Goal: Task Accomplishment & Management: Manage account settings

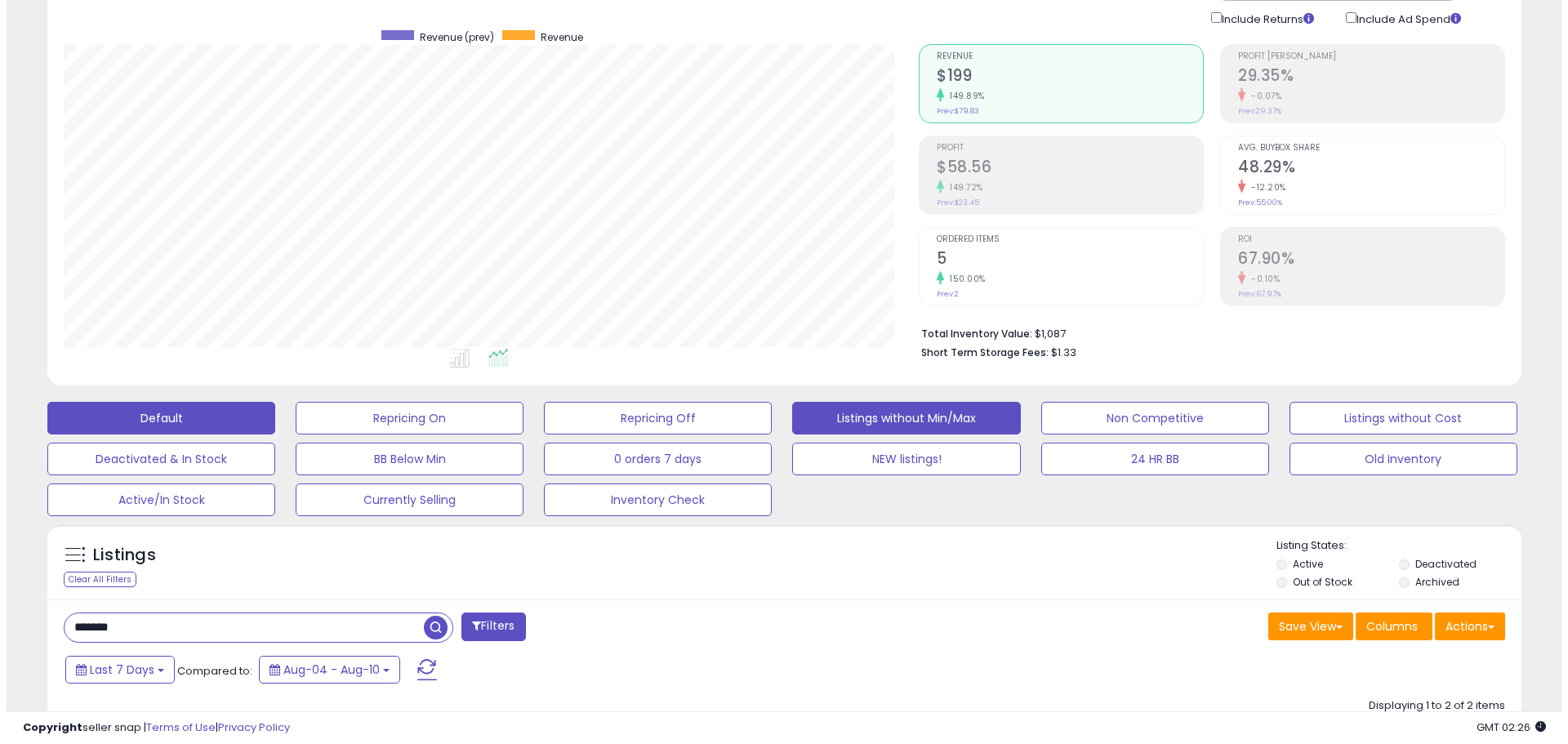
scroll to position [212, 0]
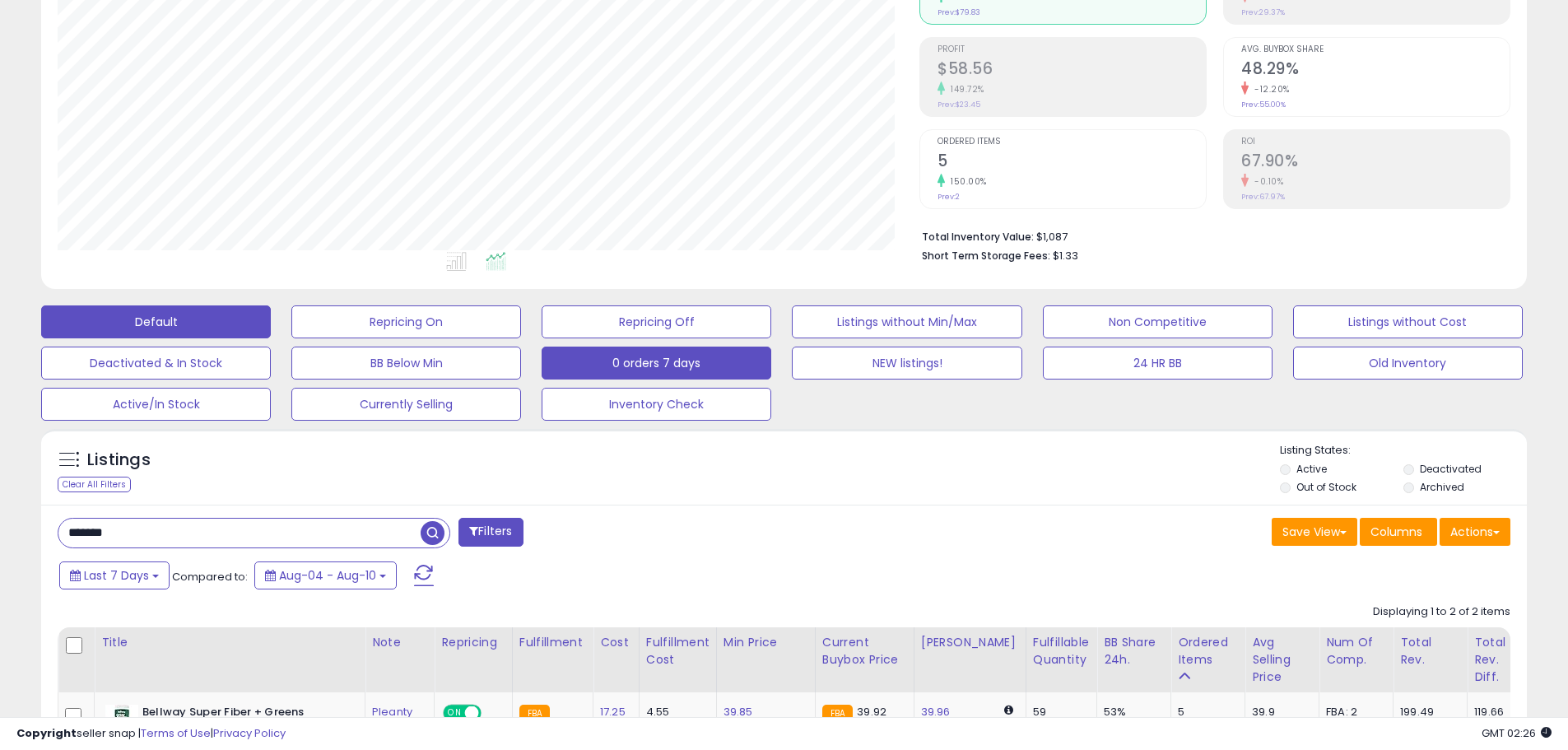
click at [521, 338] on button "0 orders 7 days" at bounding box center [407, 322] width 230 height 33
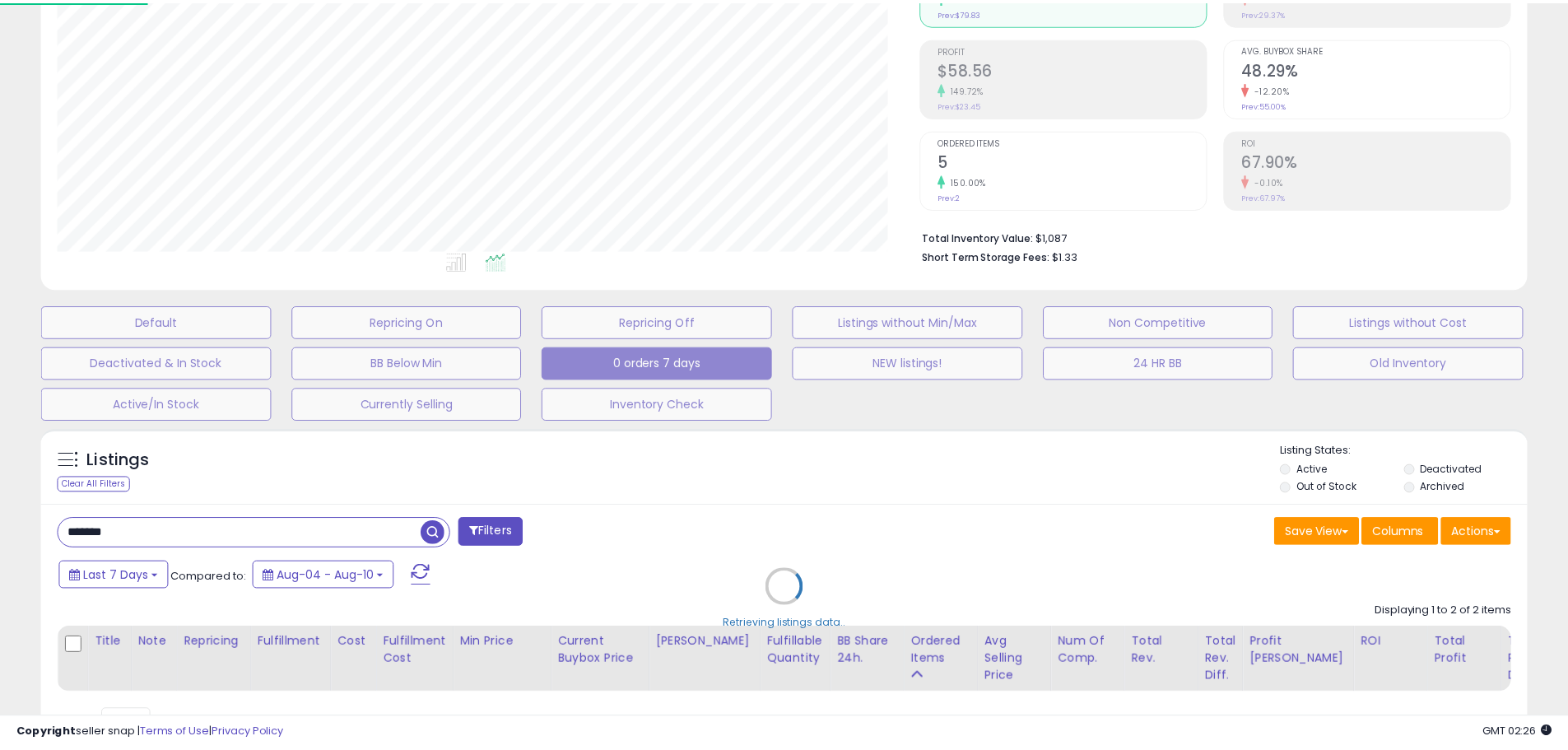
scroll to position [338, 869]
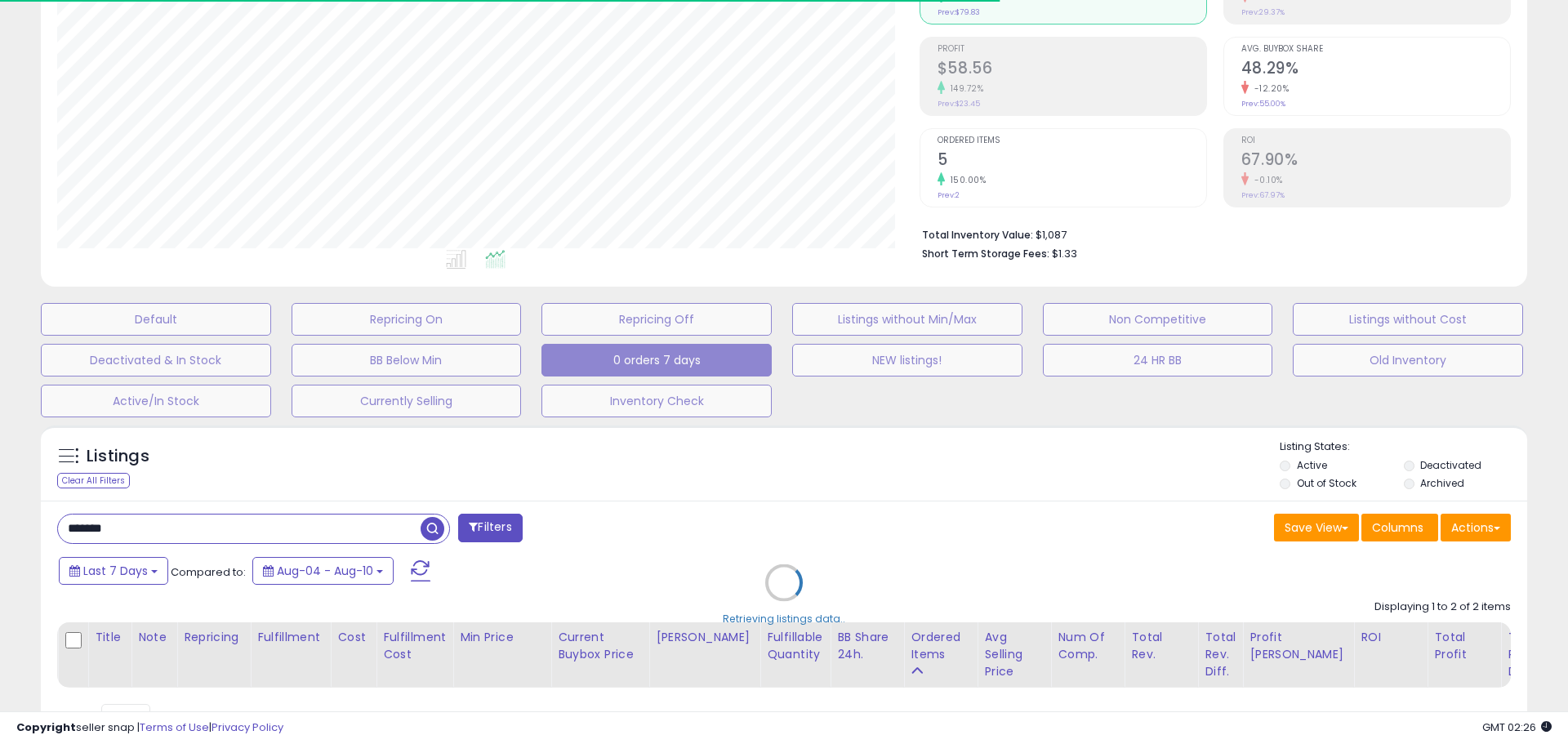
select select "**"
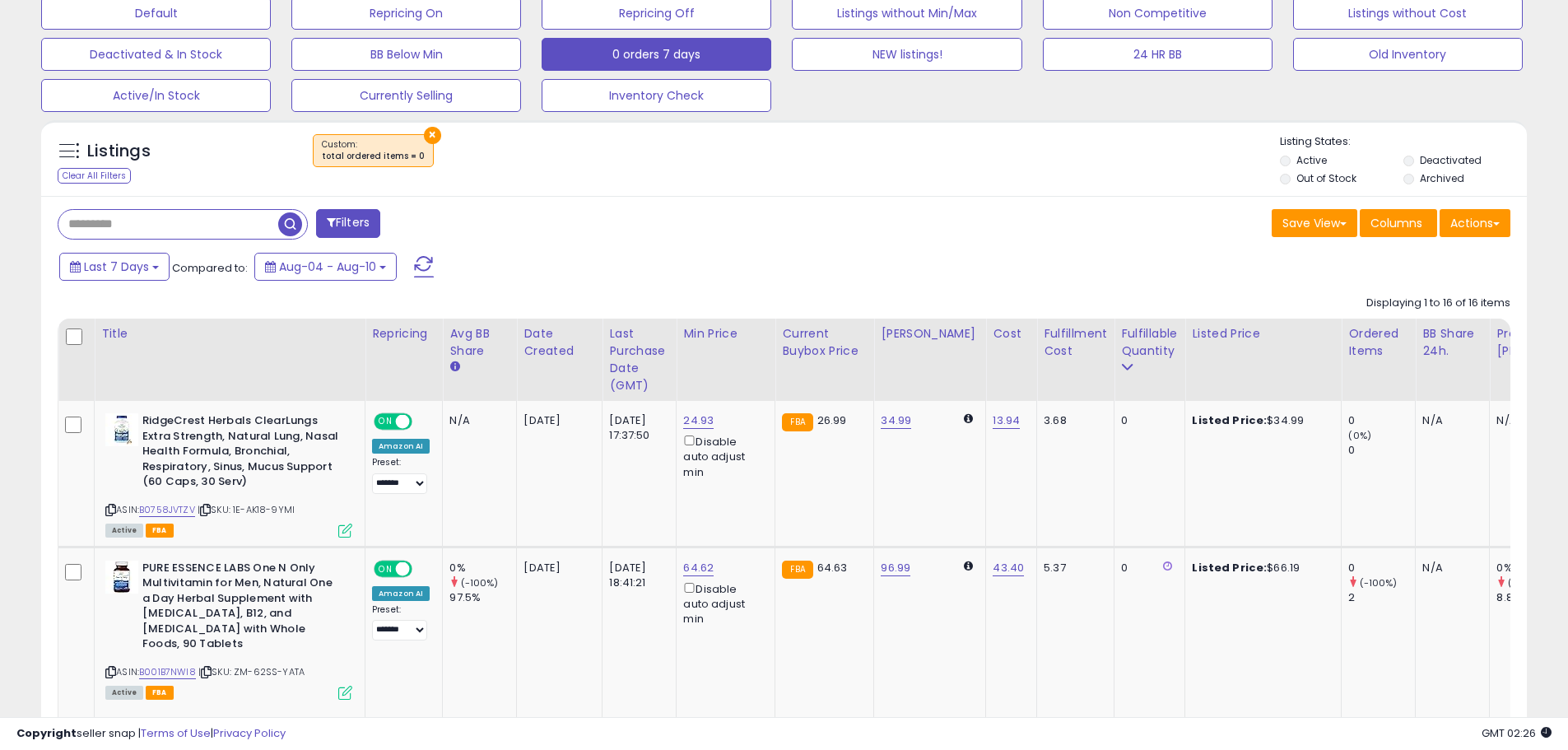
scroll to position [542, 0]
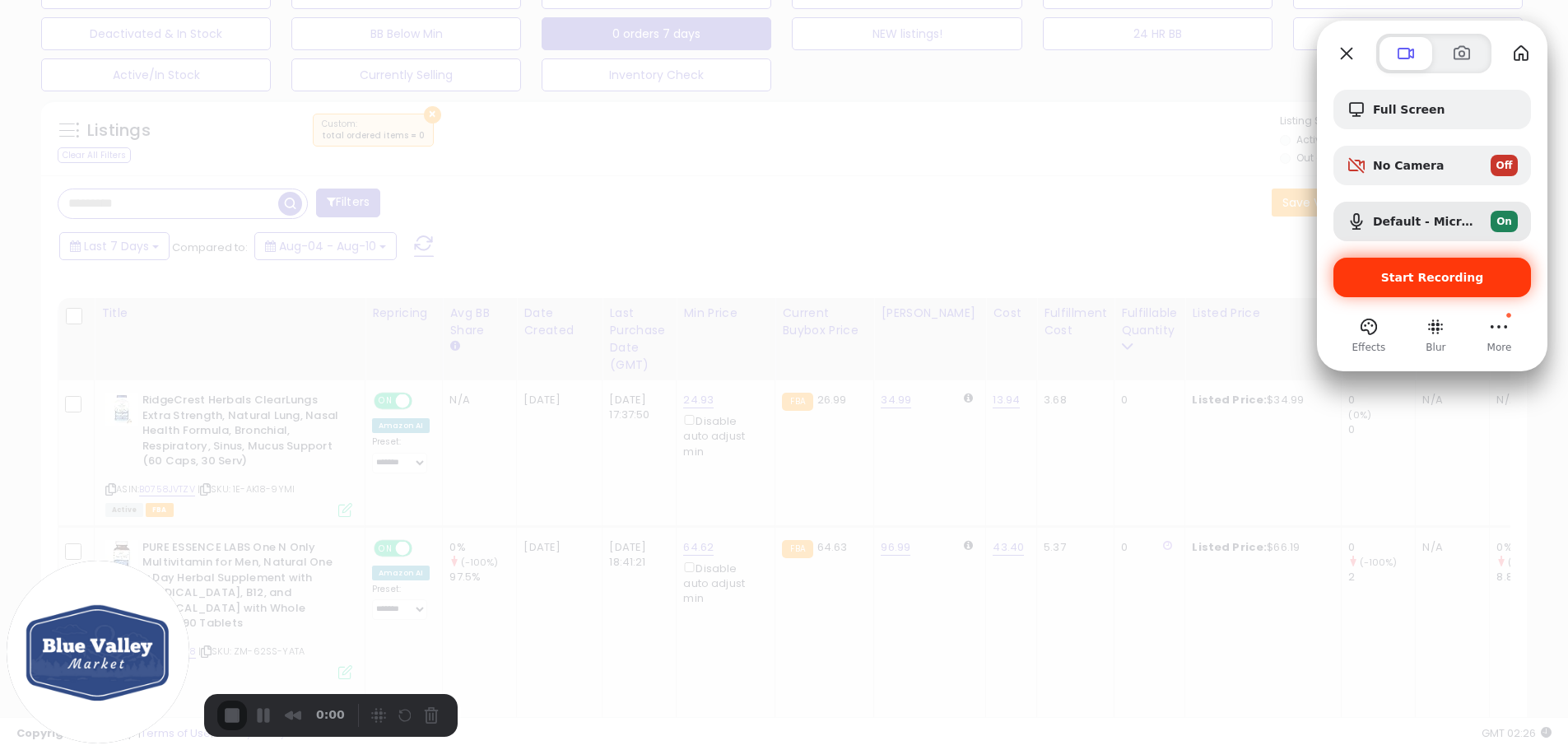
click at [1428, 272] on span "Start Recording" at bounding box center [1433, 278] width 103 height 13
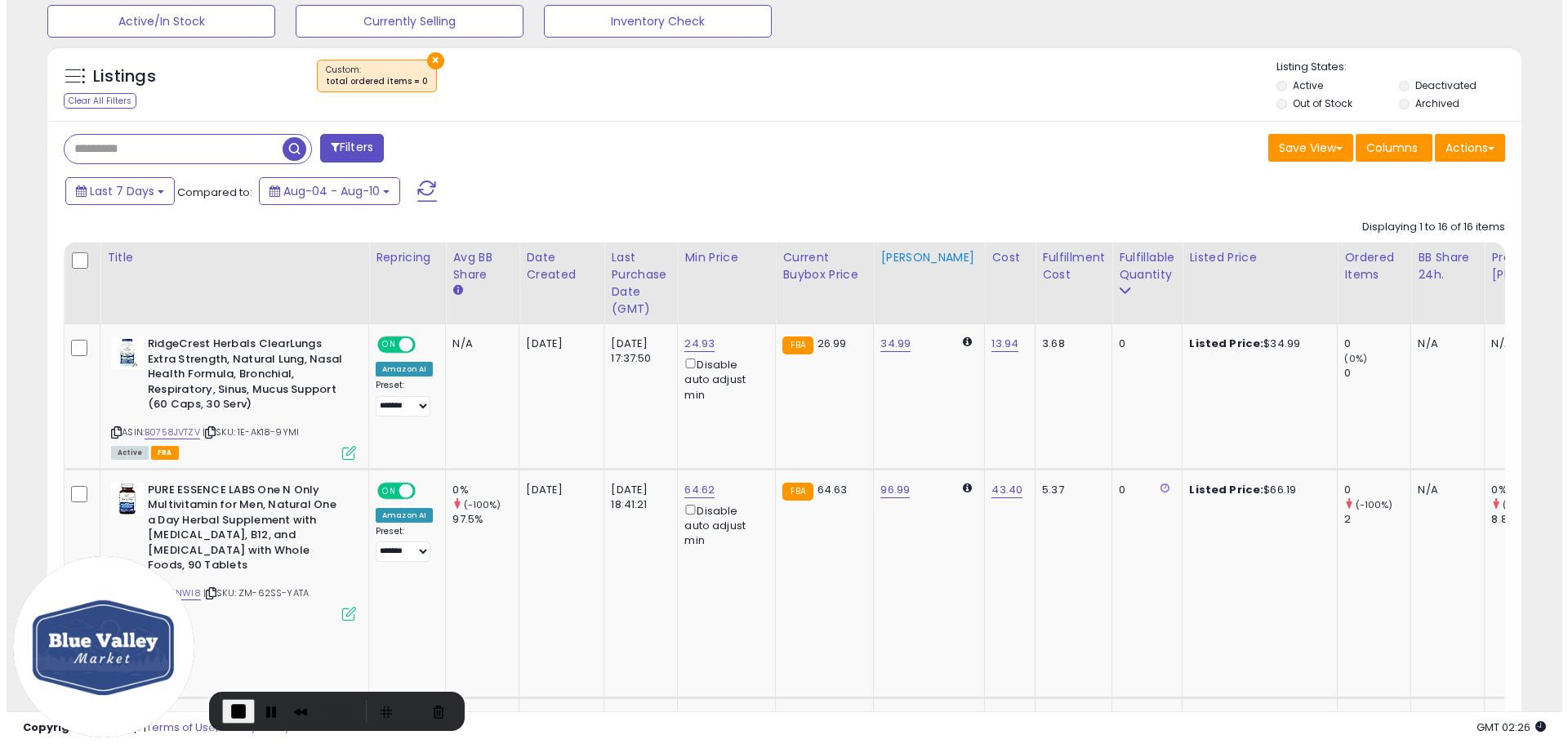
scroll to position [620, 0]
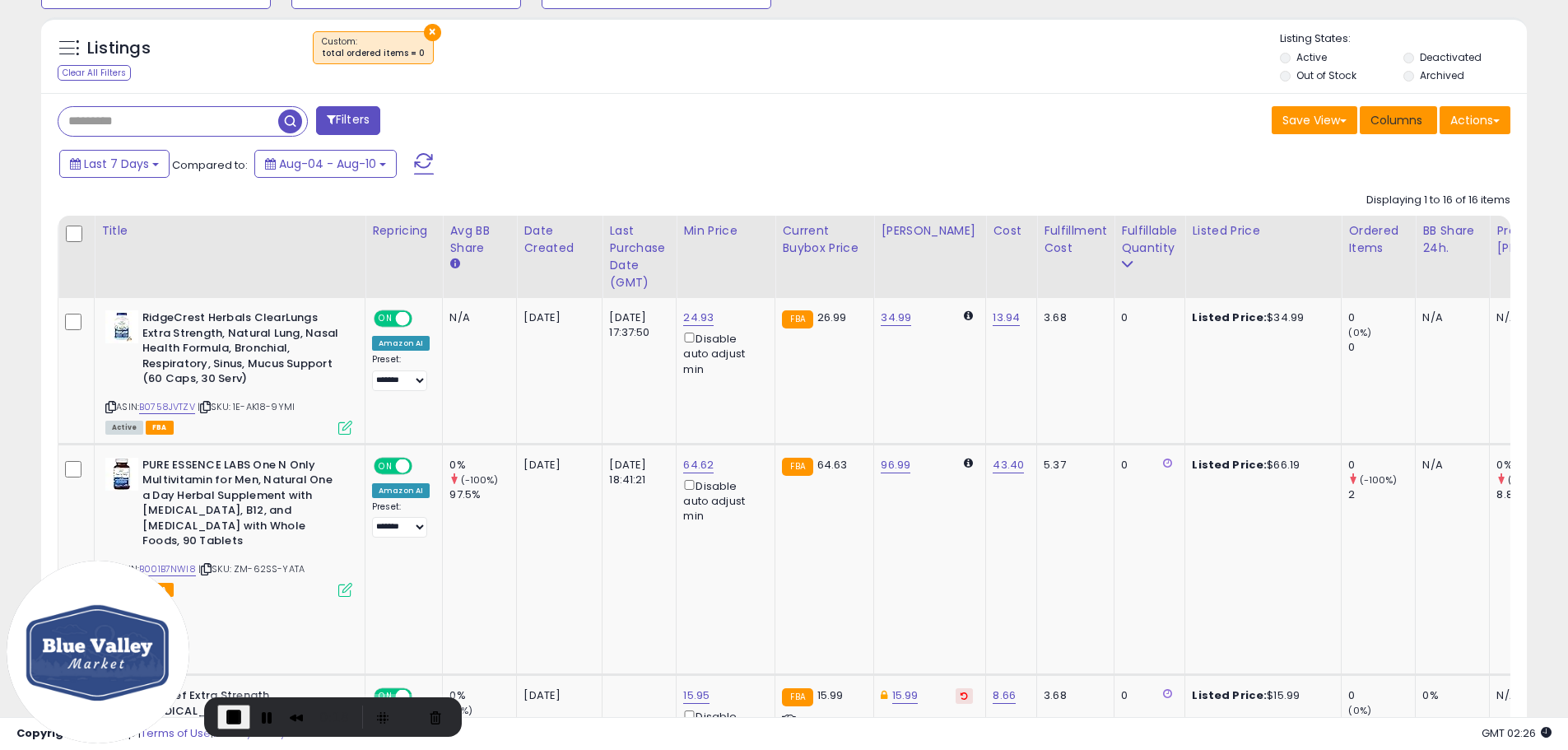
click at [1401, 120] on span "Columns" at bounding box center [1396, 120] width 52 height 17
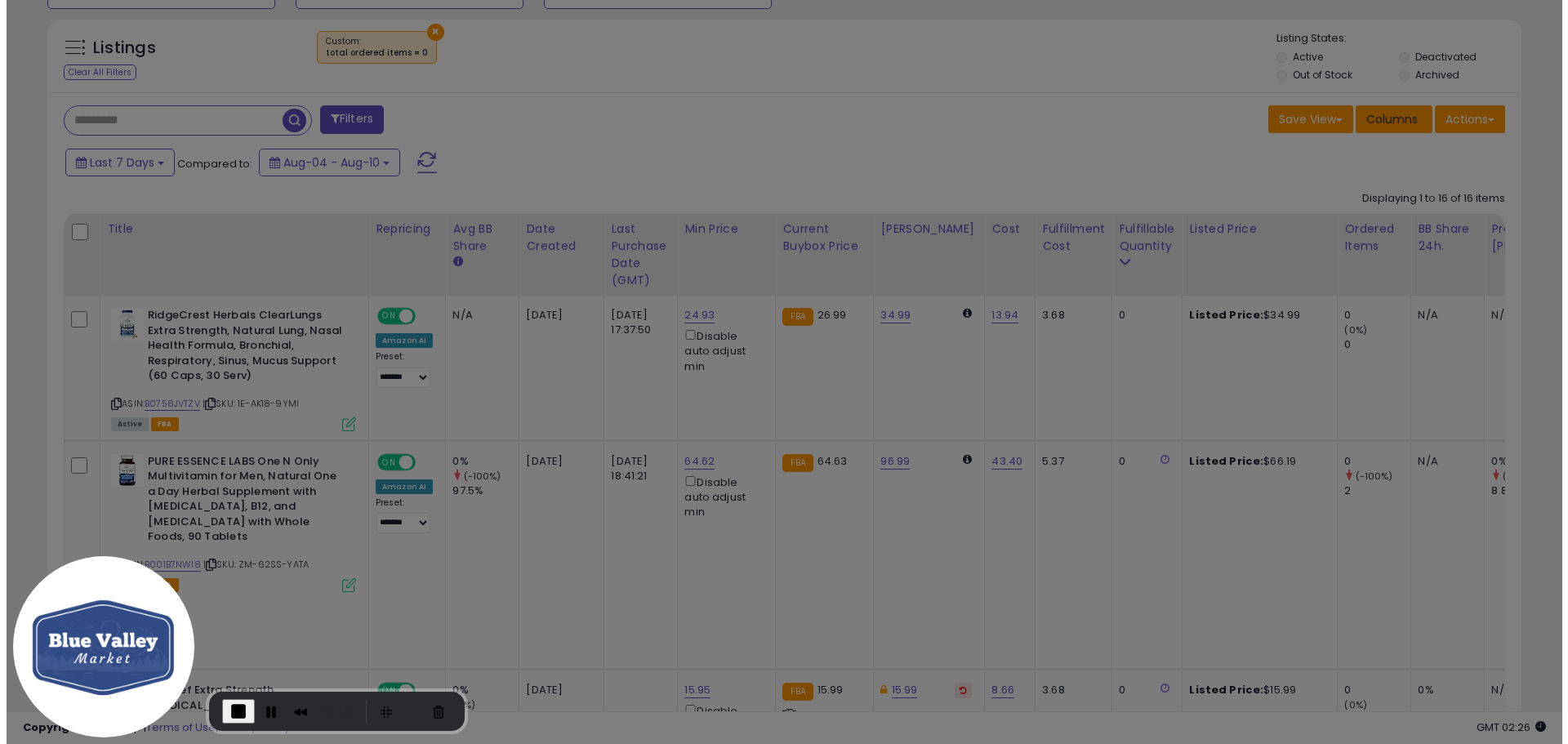
scroll to position [335, 862]
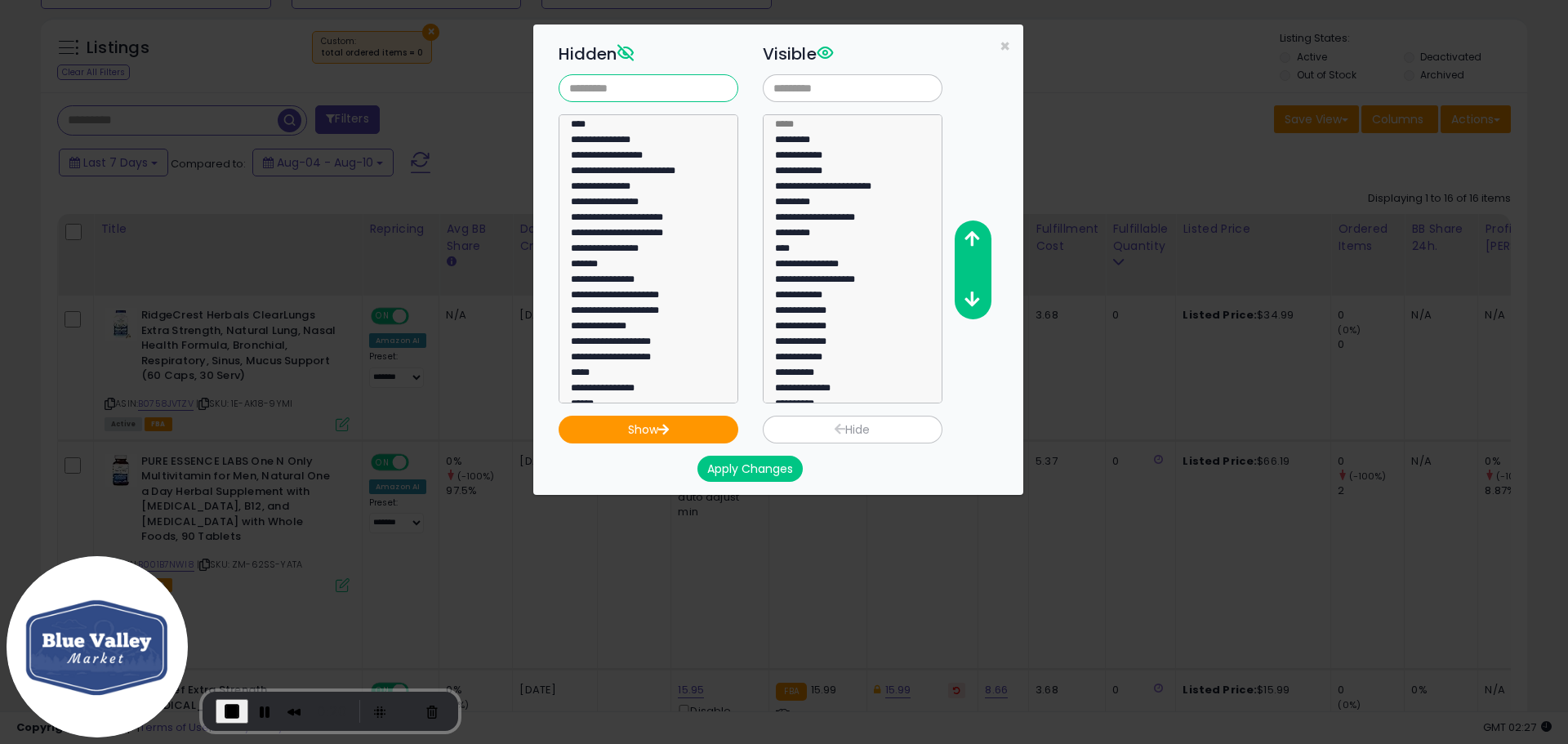
click at [612, 93] on input "text" at bounding box center [648, 88] width 179 height 28
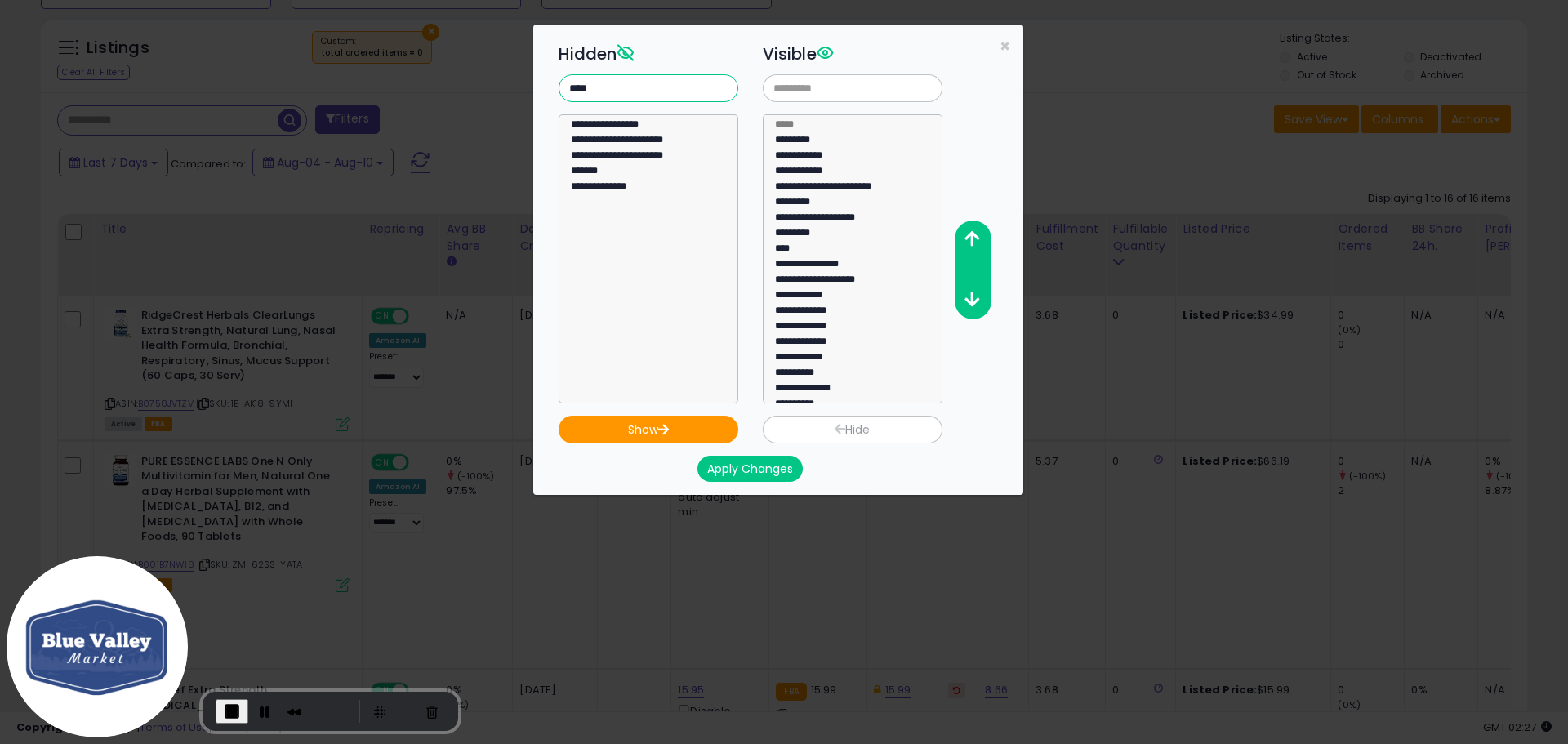
type input "****"
select select "*******"
click at [589, 175] on option "*******" at bounding box center [642, 174] width 146 height 16
click at [651, 428] on button "Show" at bounding box center [648, 430] width 179 height 28
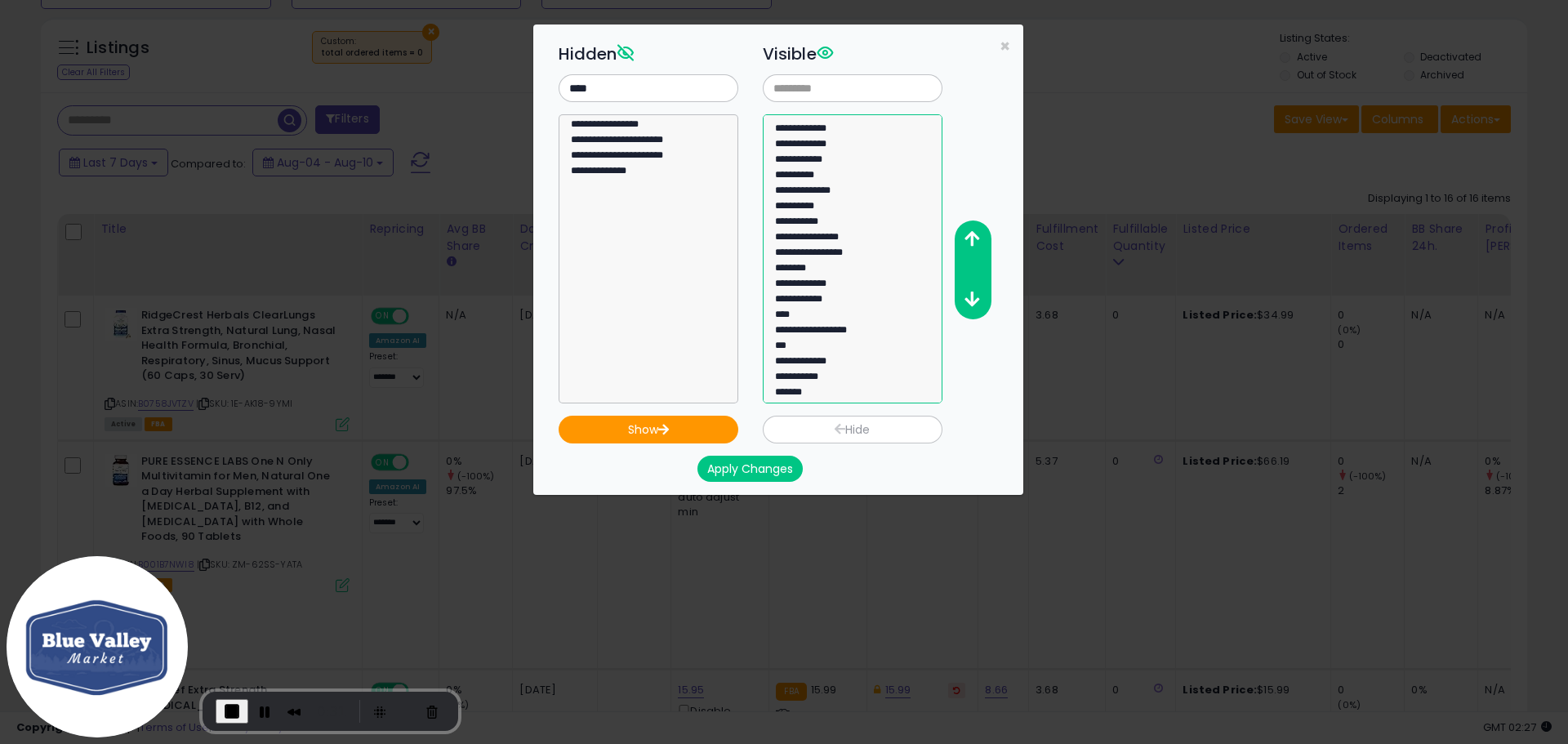
select select "*******"
click at [826, 393] on option "*******" at bounding box center [846, 394] width 146 height 16
click at [983, 242] on button "button" at bounding box center [972, 240] width 36 height 31
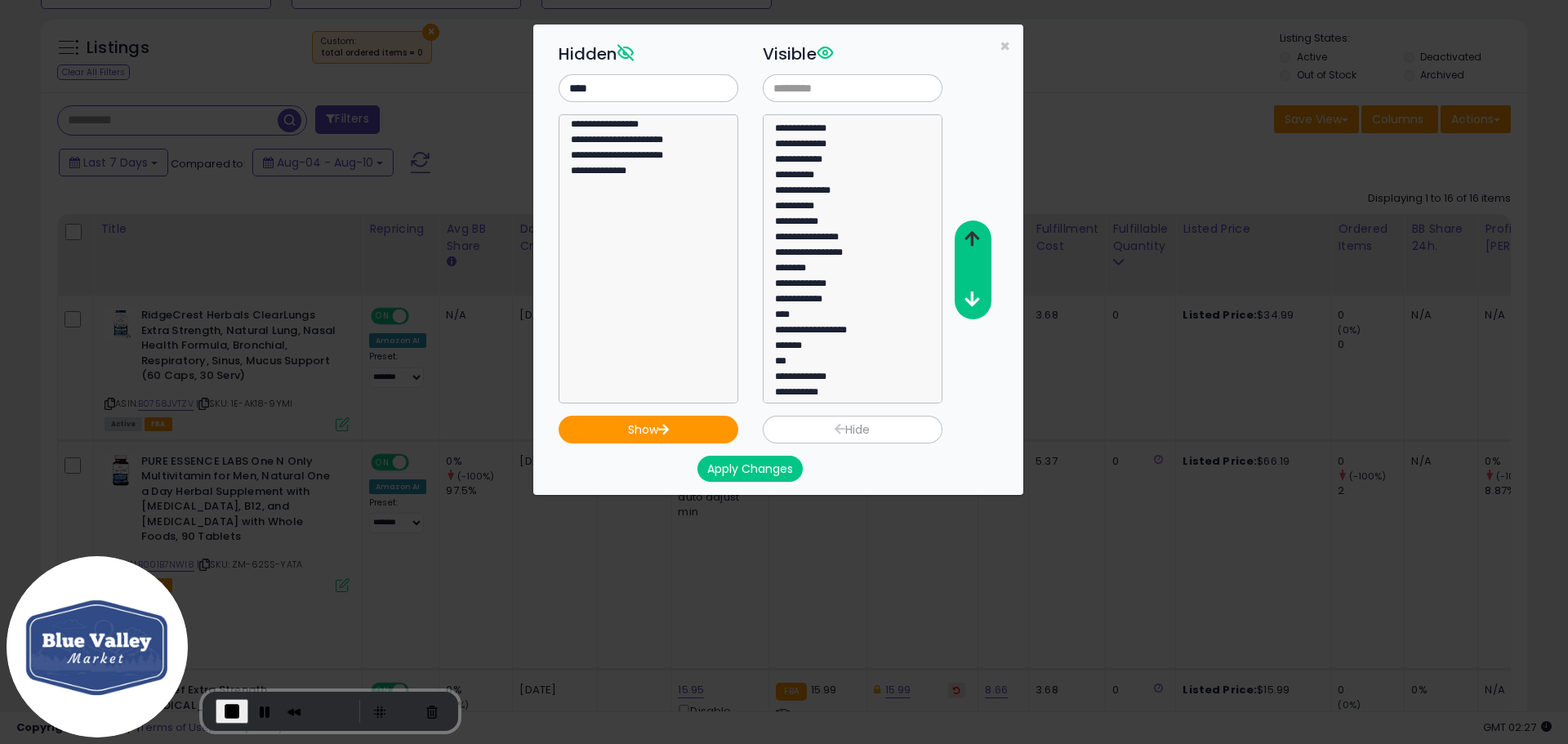
click at [983, 242] on button "button" at bounding box center [972, 240] width 36 height 31
click at [982, 242] on button "button" at bounding box center [972, 240] width 36 height 31
click at [979, 241] on icon "button" at bounding box center [972, 239] width 15 height 17
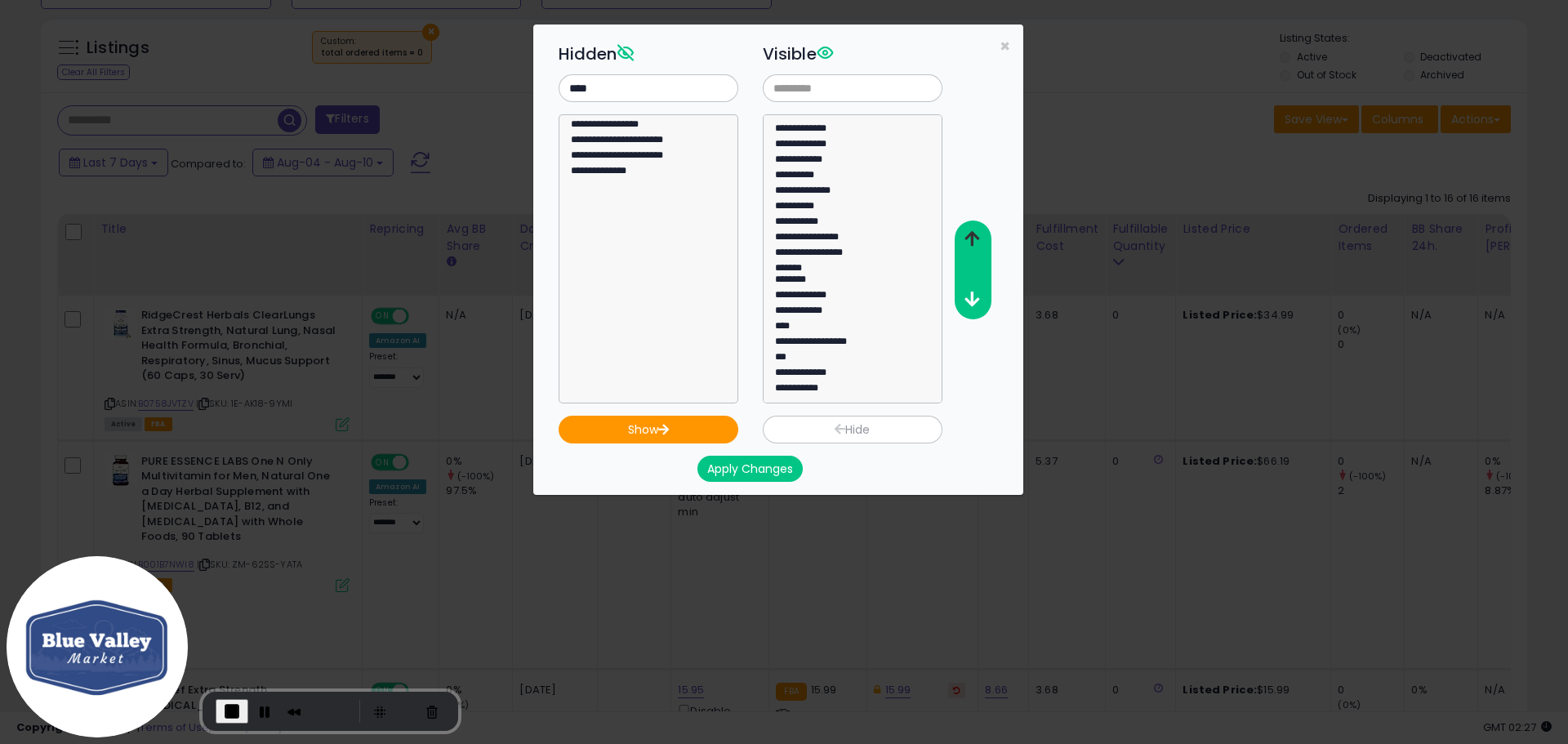
click at [979, 241] on icon "button" at bounding box center [972, 239] width 15 height 17
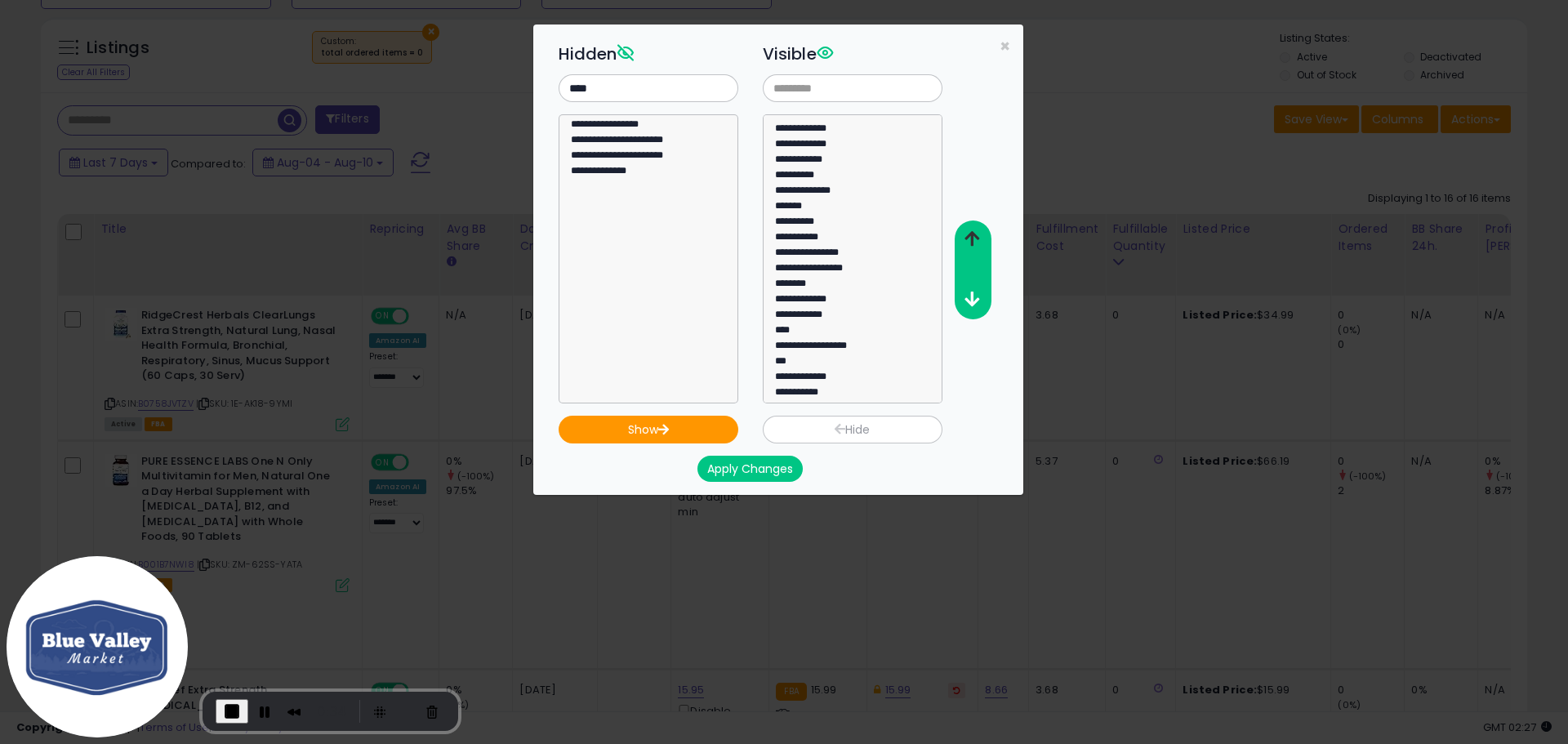
click at [979, 241] on icon "button" at bounding box center [972, 239] width 15 height 17
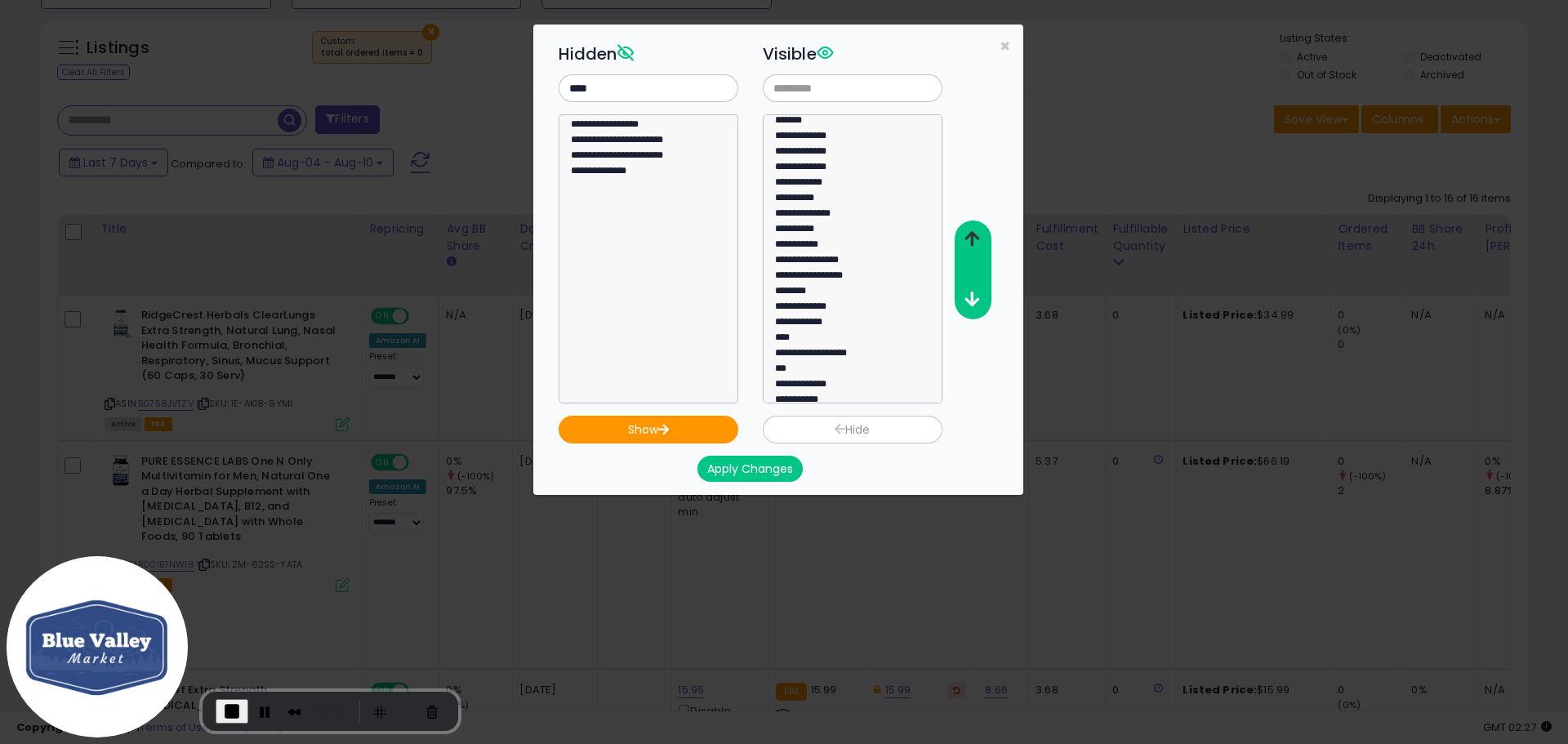
click at [979, 241] on icon "button" at bounding box center [972, 239] width 15 height 17
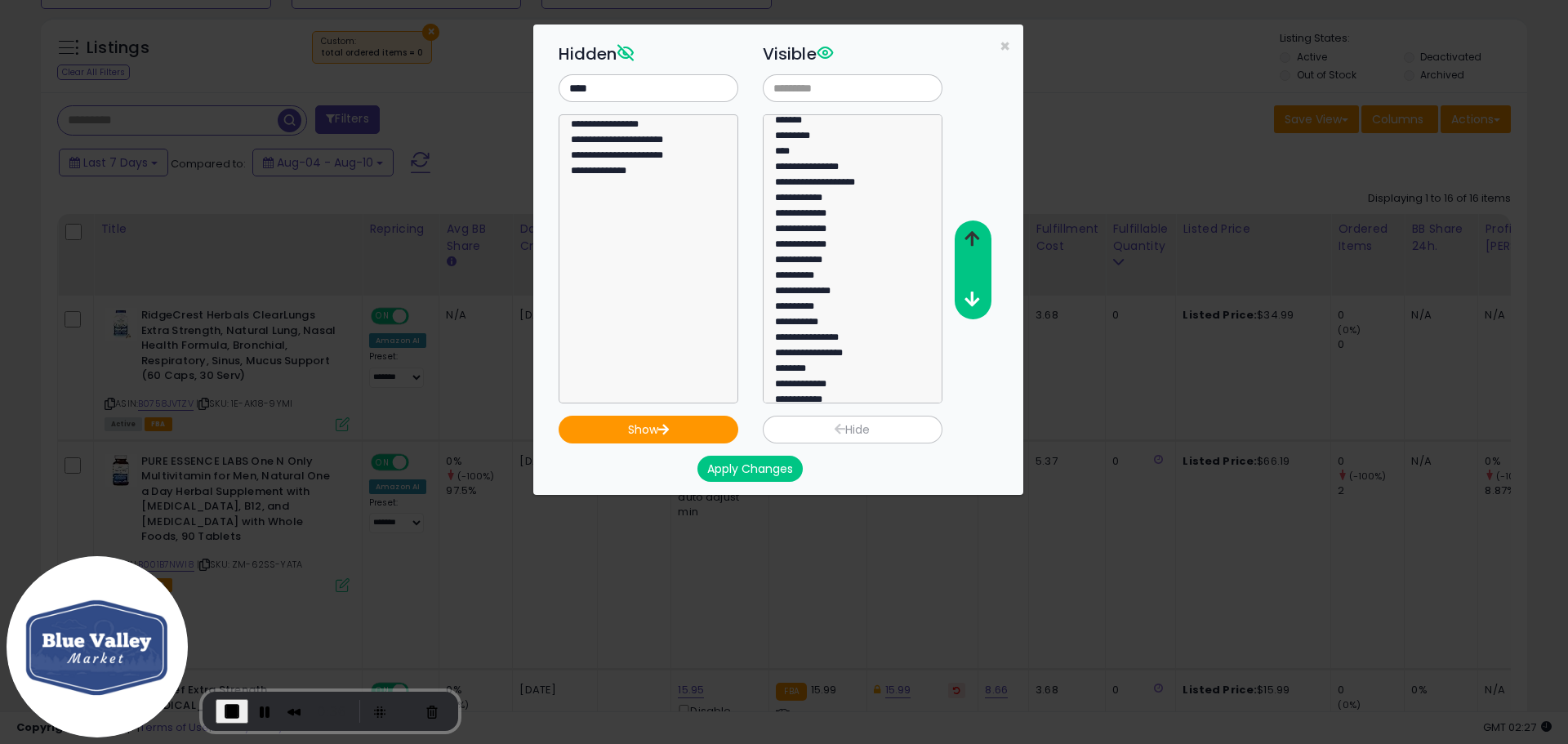
click at [979, 241] on icon "button" at bounding box center [972, 239] width 15 height 17
click at [978, 241] on icon "button" at bounding box center [972, 239] width 15 height 17
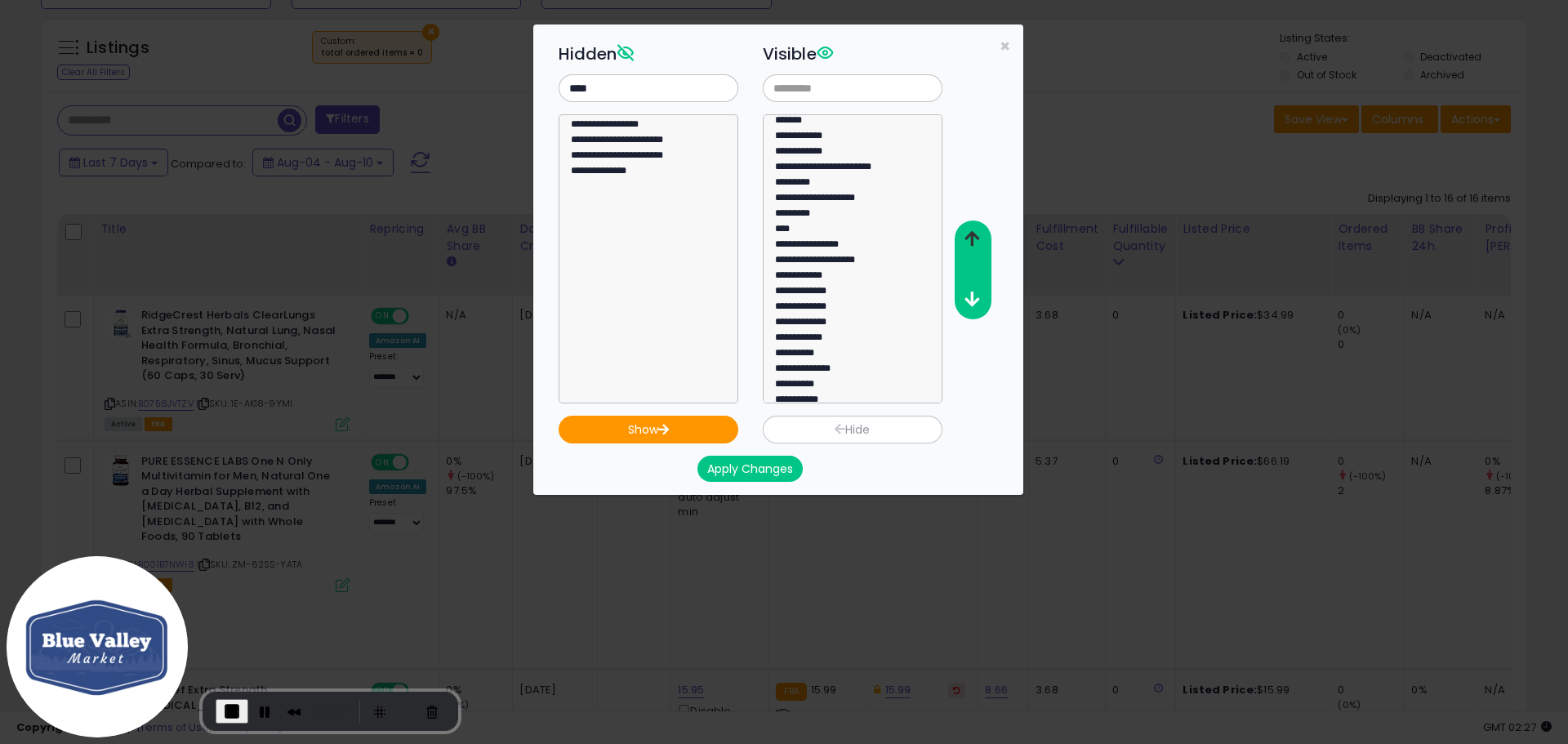
click at [978, 241] on icon "button" at bounding box center [972, 239] width 15 height 17
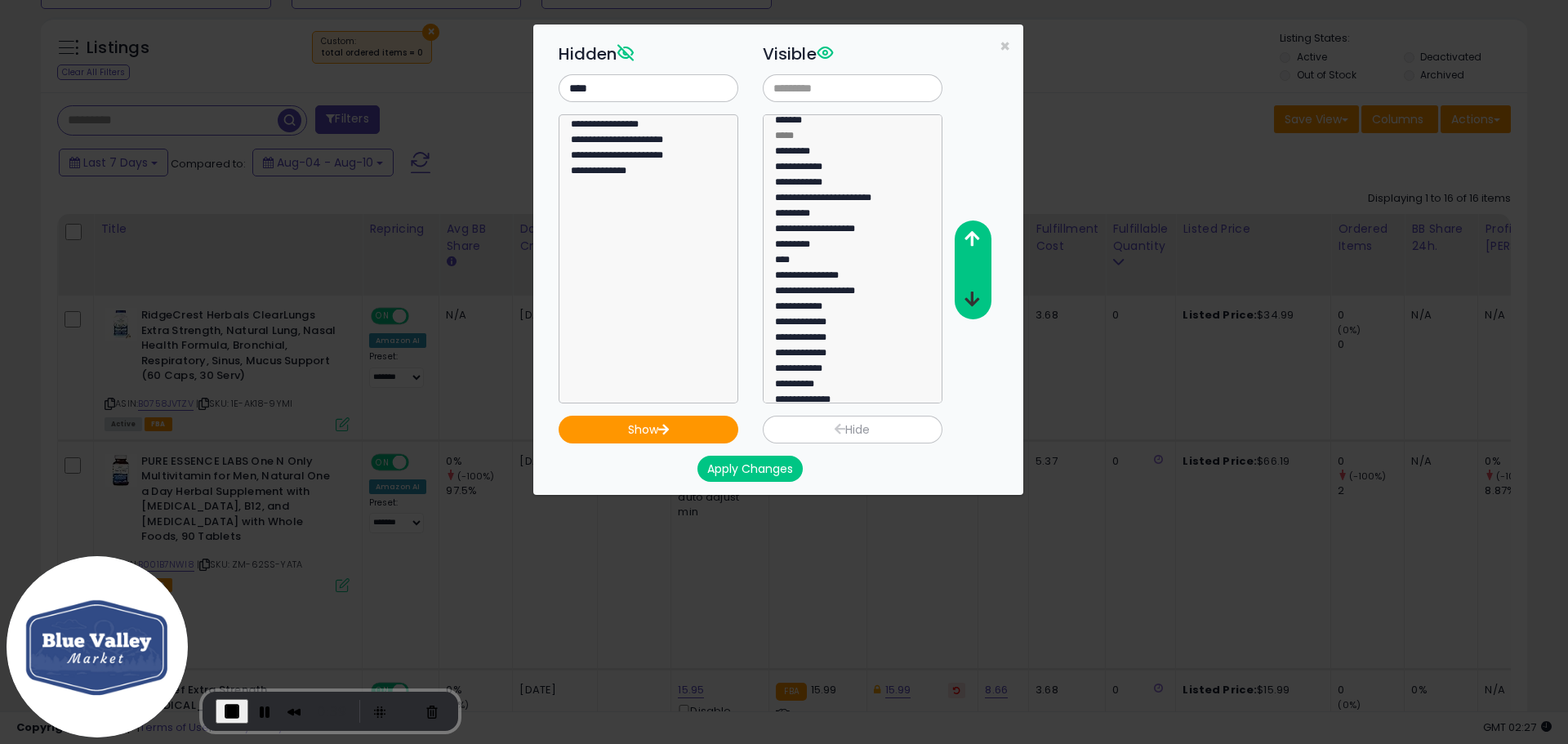
click at [969, 305] on icon "button" at bounding box center [972, 299] width 15 height 17
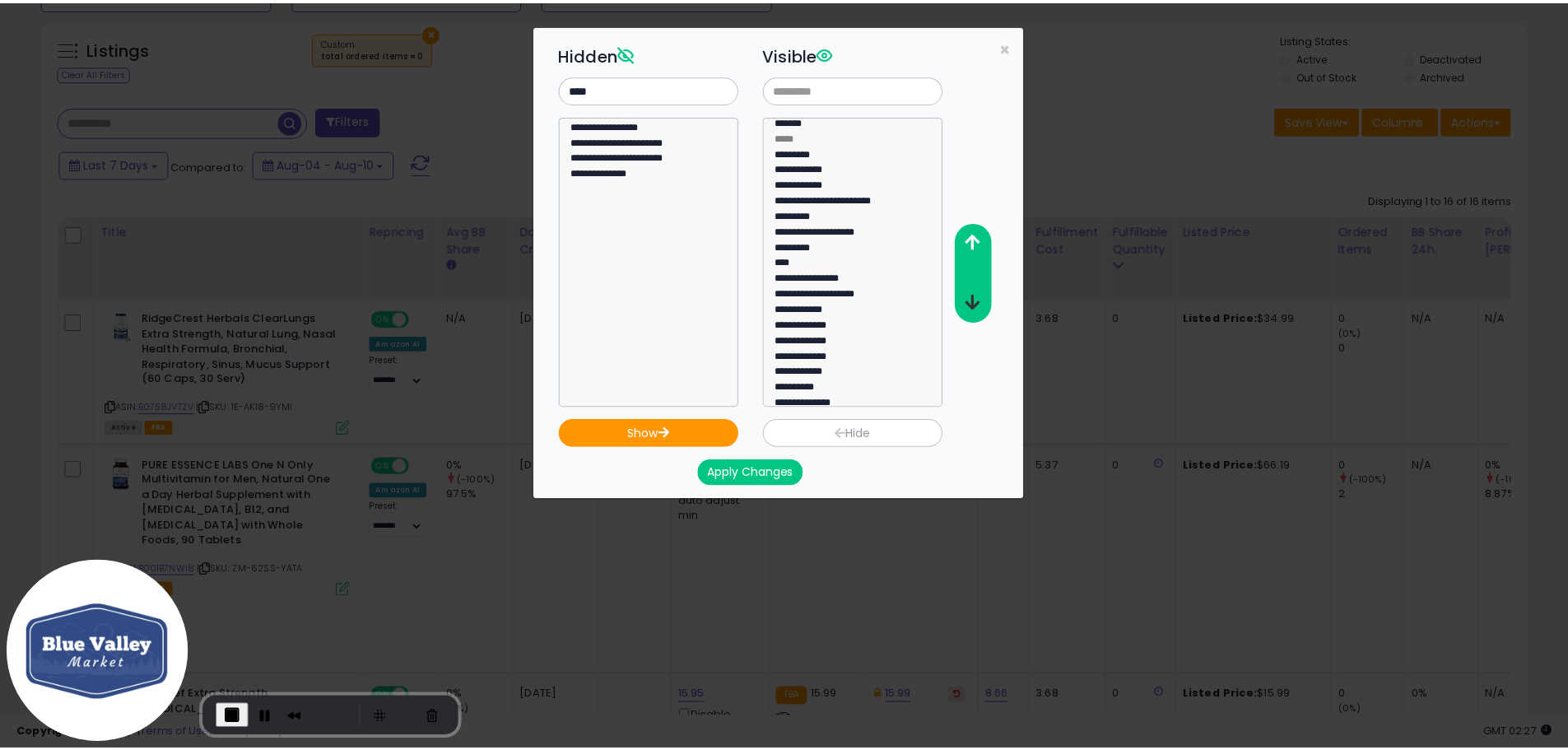
scroll to position [0, 0]
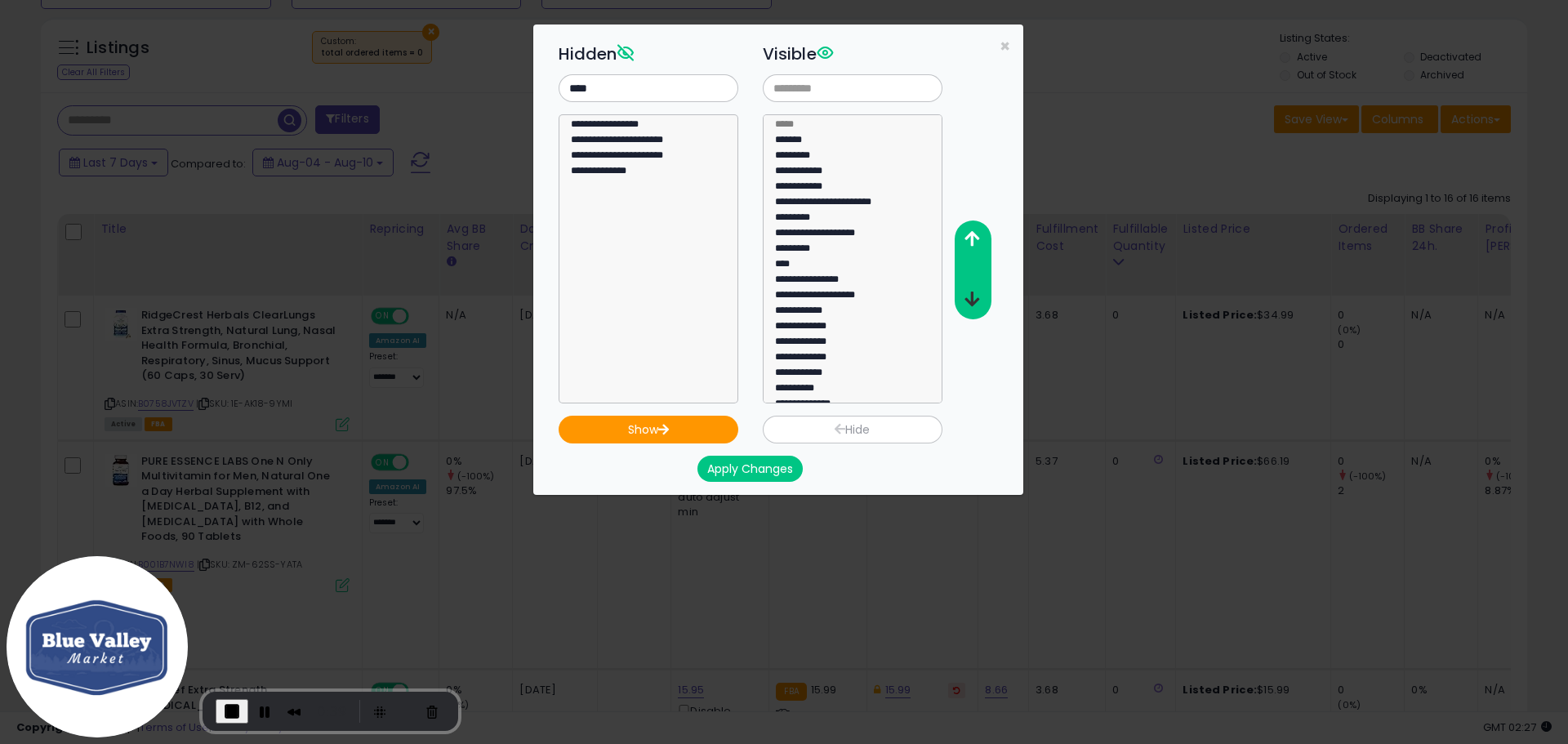
click at [969, 305] on icon "button" at bounding box center [972, 299] width 15 height 17
click at [972, 237] on icon "button" at bounding box center [972, 239] width 15 height 17
click at [746, 468] on button "Apply Changes" at bounding box center [750, 469] width 105 height 26
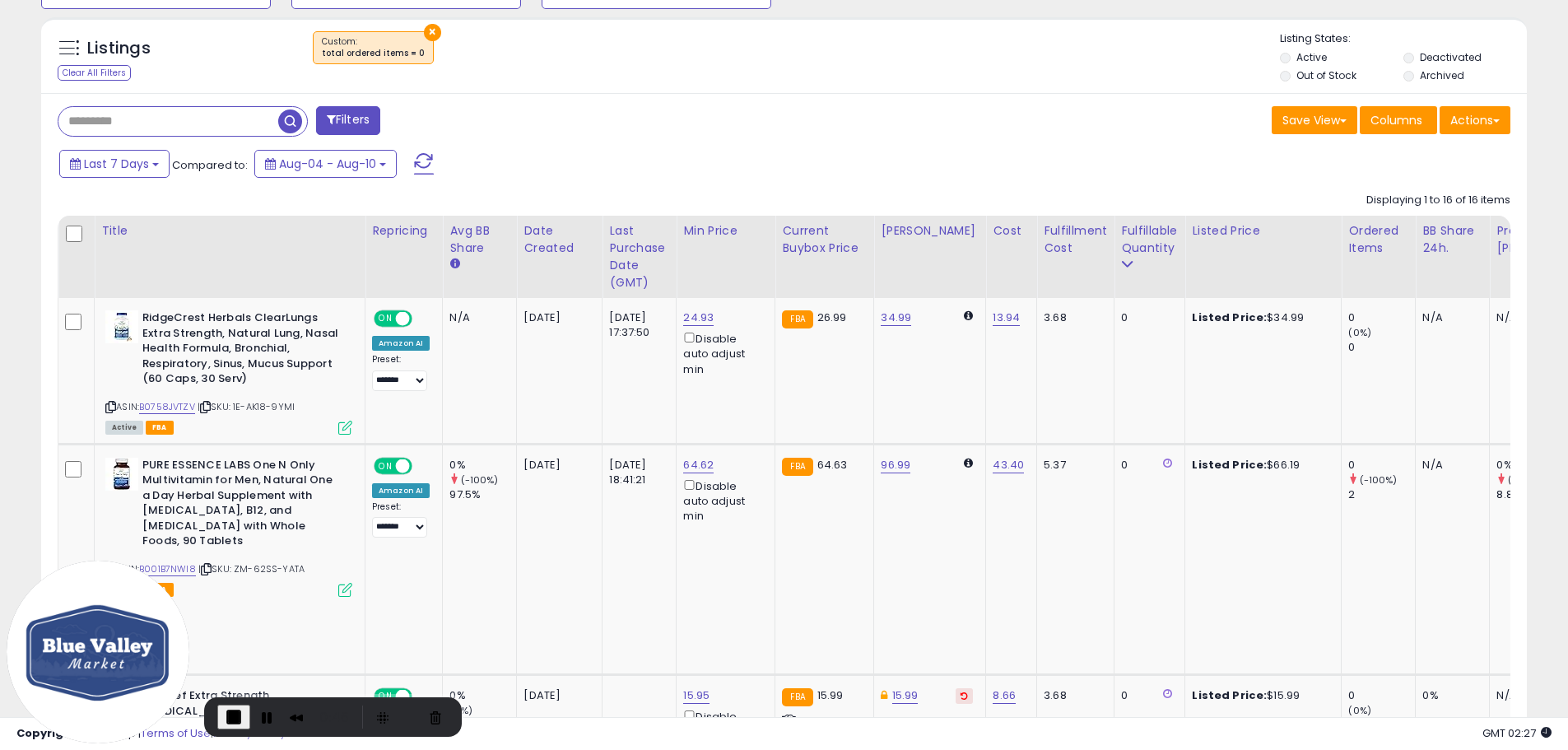
scroll to position [823067, 822368]
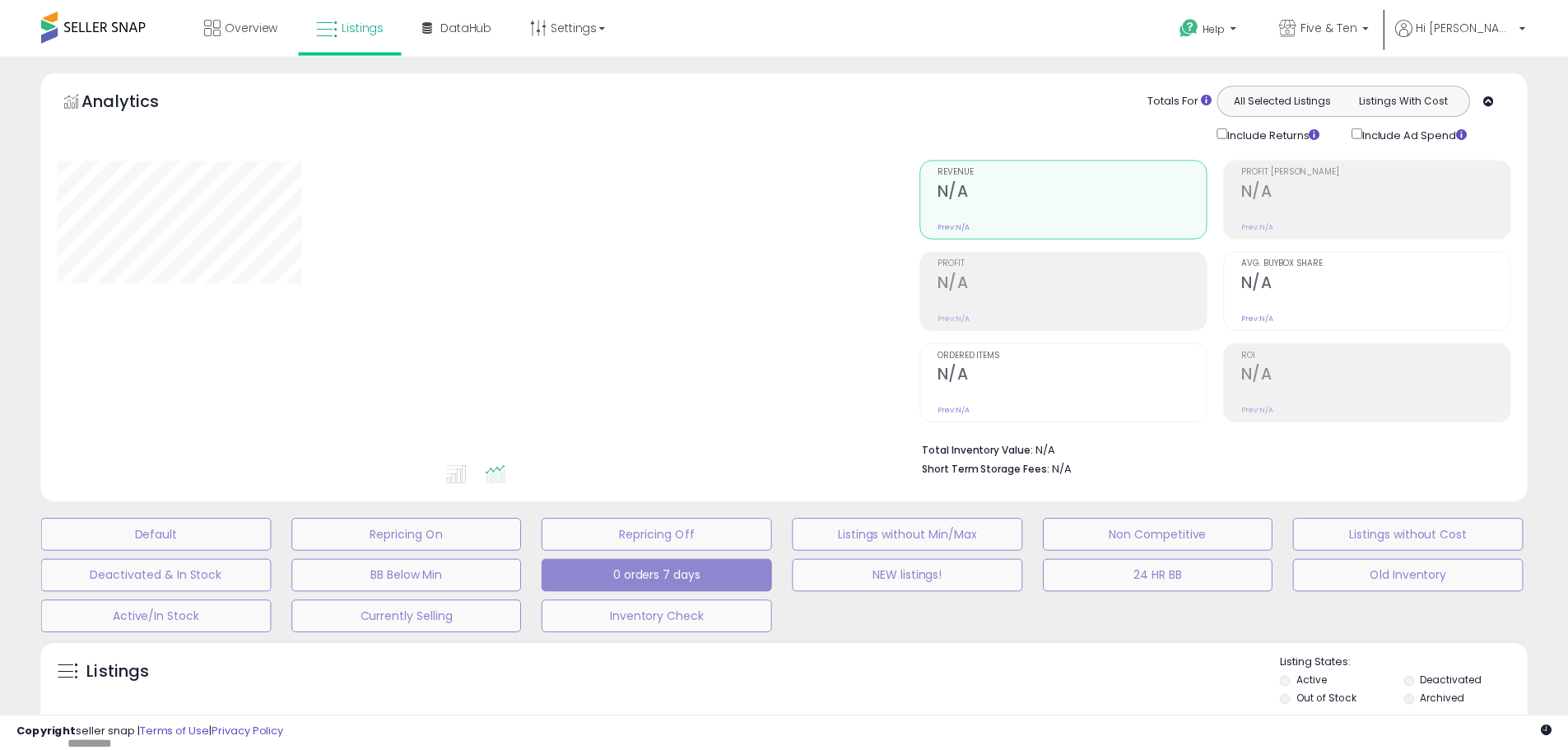
scroll to position [312, 0]
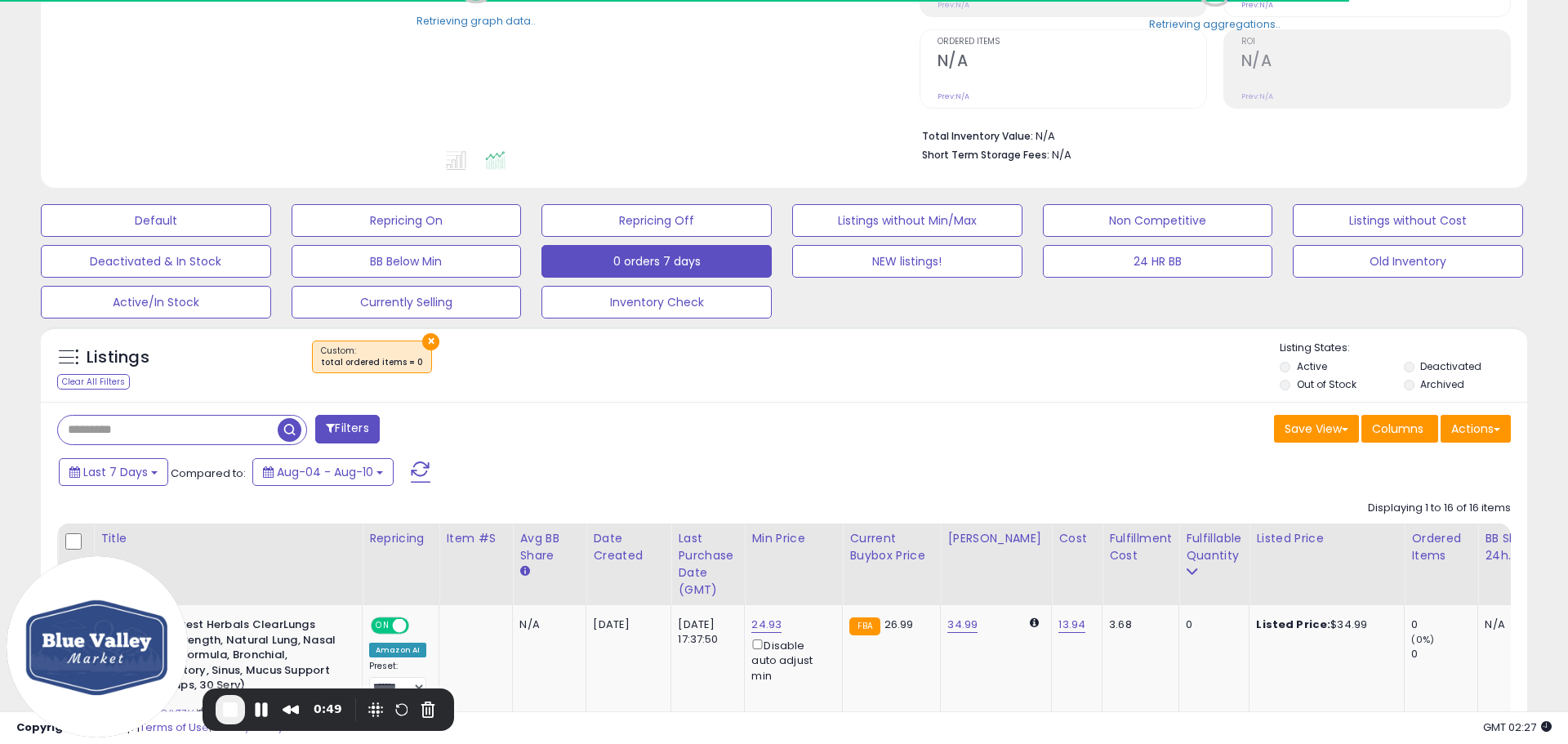
select select "**"
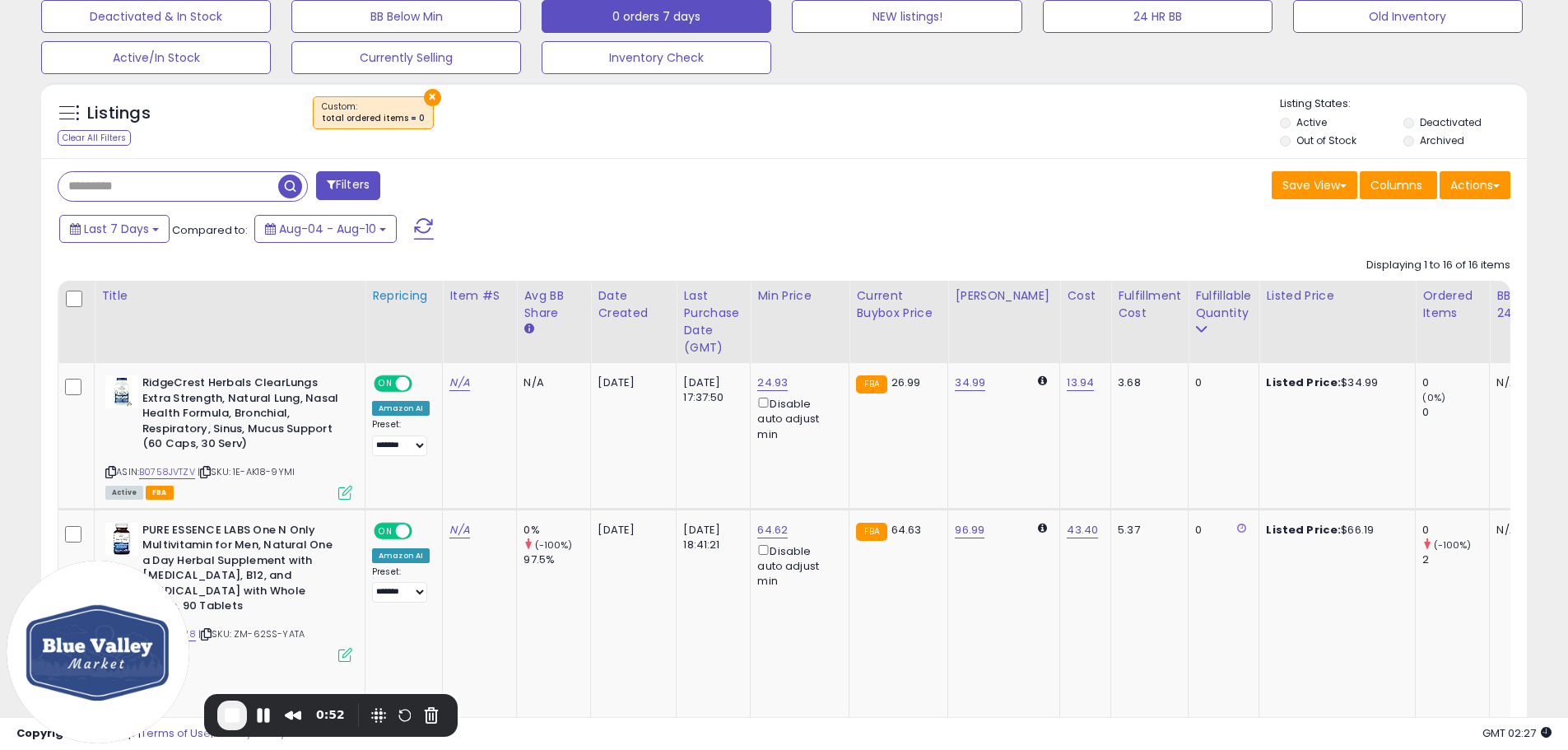
scroll to position [338, 862]
click at [1344, 187] on span at bounding box center [1344, 186] width 7 height 3
click at [1054, 192] on div "Save View Save As New View Update Current View Columns Actions Import Export Vi…" at bounding box center [1154, 188] width 739 height 32
click at [455, 383] on link "N/A" at bounding box center [459, 383] width 20 height 17
click at [552, 342] on button "button" at bounding box center [537, 341] width 28 height 25
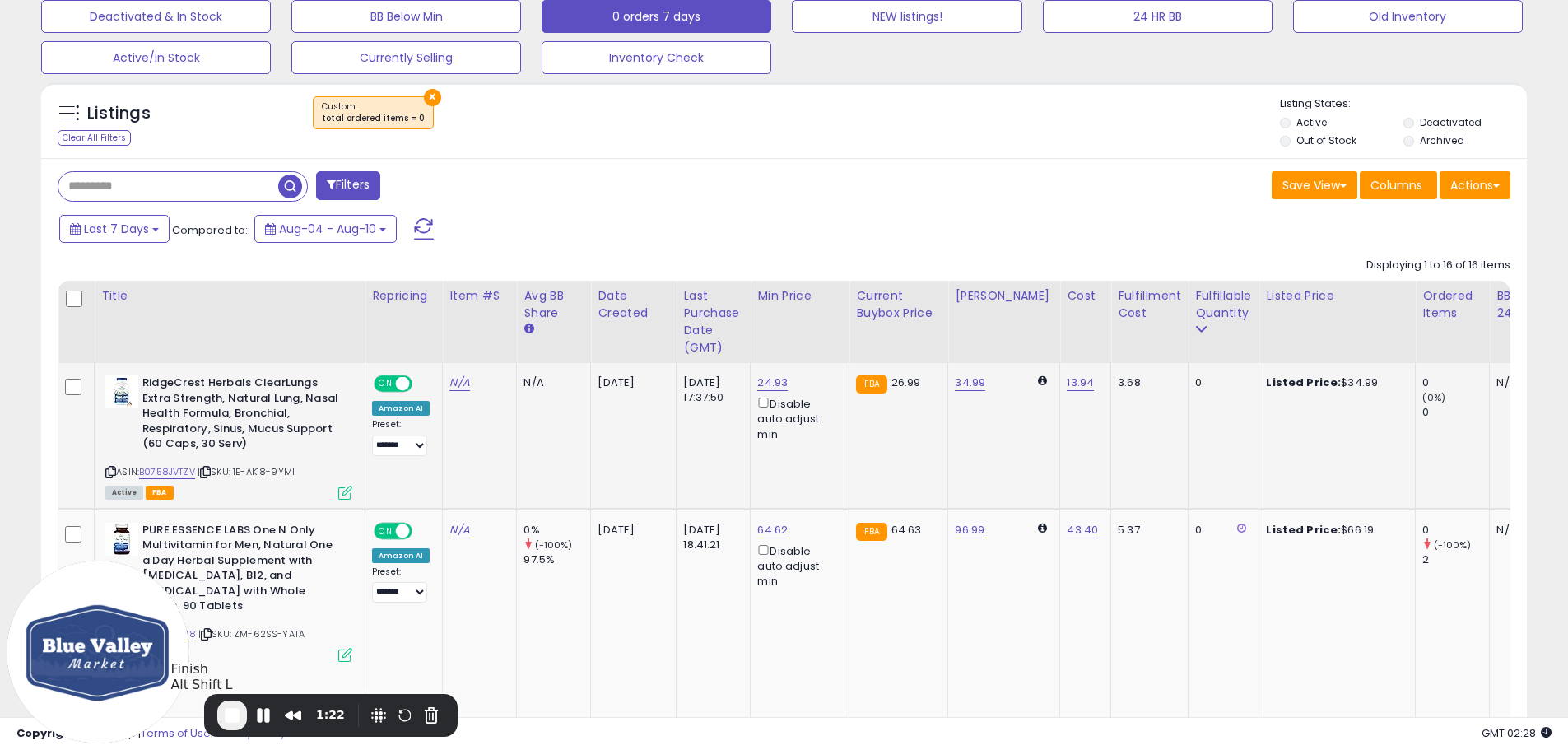
click at [229, 712] on span "End Recording" at bounding box center [232, 716] width 20 height 20
